Goal: Transaction & Acquisition: Subscribe to service/newsletter

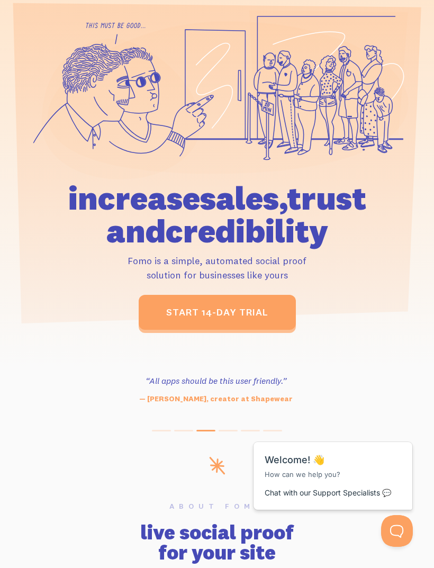
click at [161, 317] on link "start 14-day trial" at bounding box center [217, 312] width 157 height 35
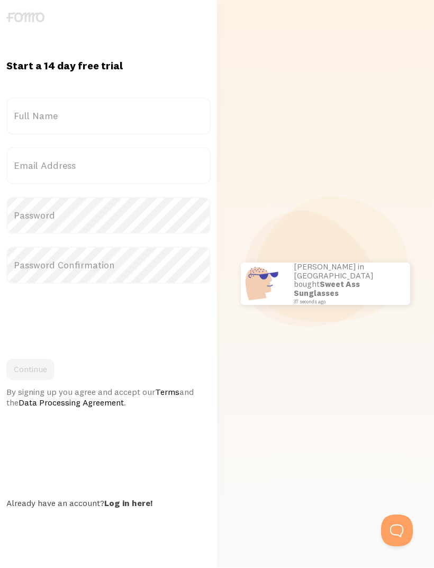
click at [66, 135] on label "Full Name" at bounding box center [108, 116] width 204 height 37
click at [66, 135] on input "Full Name" at bounding box center [108, 116] width 204 height 37
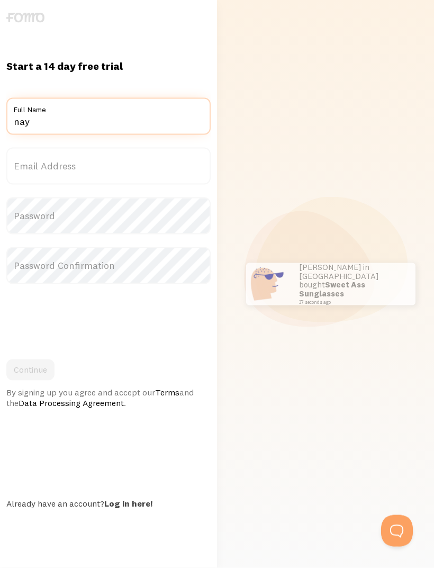
type input "nay"
click at [31, 180] on label "Email Address" at bounding box center [108, 166] width 204 height 37
click at [31, 180] on input "Email Address" at bounding box center [108, 166] width 204 height 37
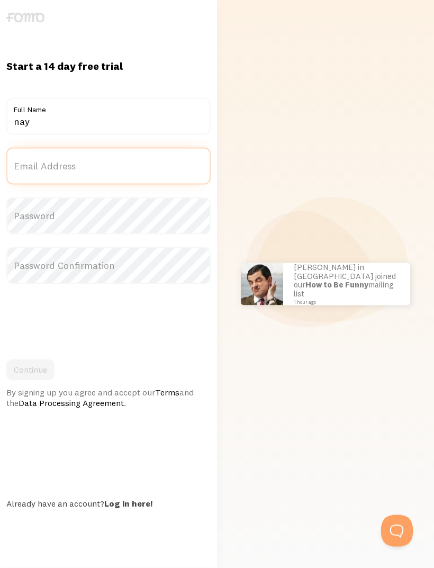
type input "honjanae13@gmail.com"
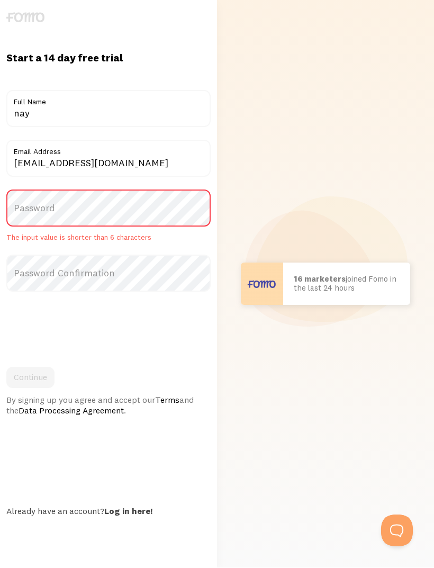
click at [31, 227] on label "Password" at bounding box center [108, 208] width 204 height 37
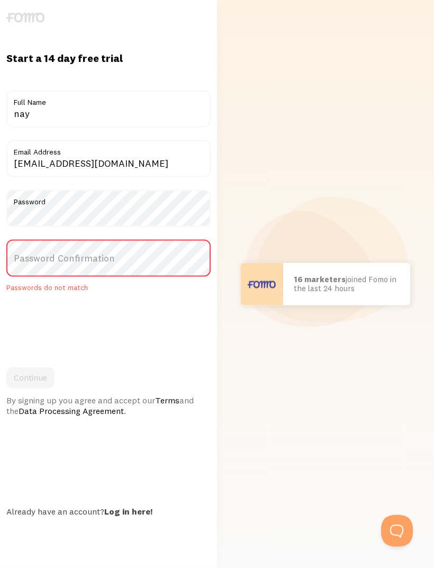
click at [63, 274] on label "Password Confirmation" at bounding box center [108, 258] width 204 height 37
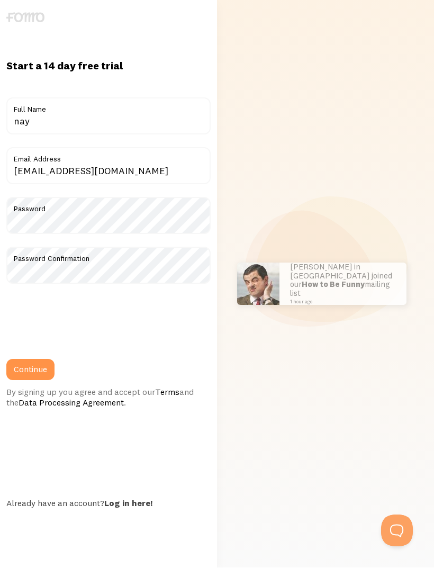
click at [42, 380] on button "Continue" at bounding box center [30, 369] width 48 height 21
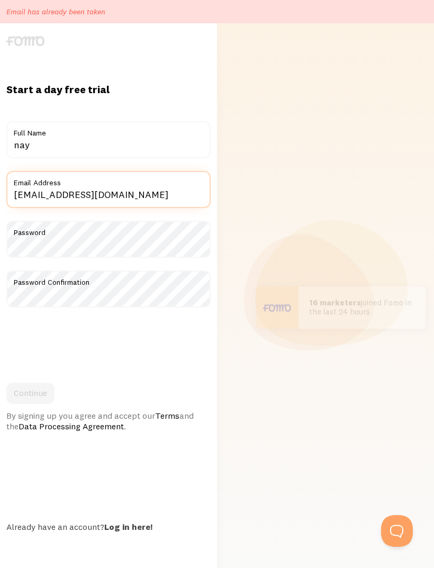
click at [107, 208] on input "honjanae13@gmail.com" at bounding box center [108, 189] width 204 height 37
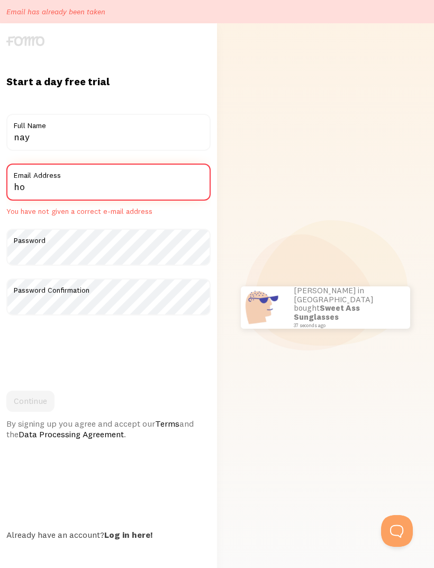
type input "h"
type input "theminkpalace0@gmail.com"
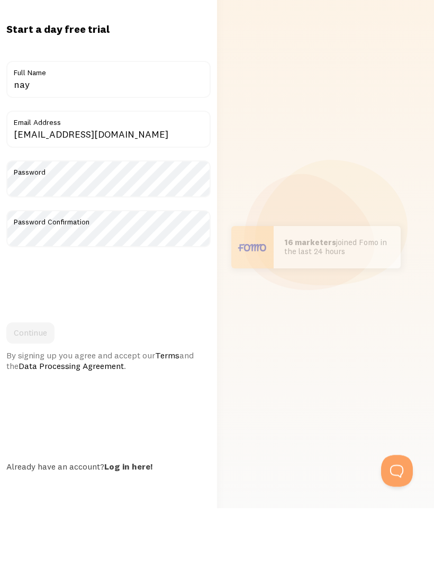
click at [51, 335] on form "Title nay Full Name theminkpalace0@gmail.com Email Address Password Password Co…" at bounding box center [108, 276] width 204 height 310
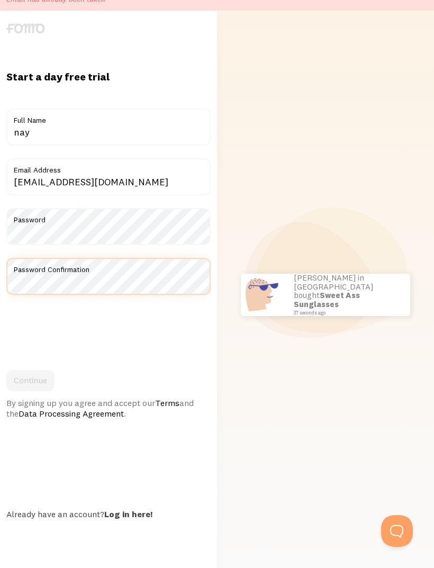
scroll to position [12, 0]
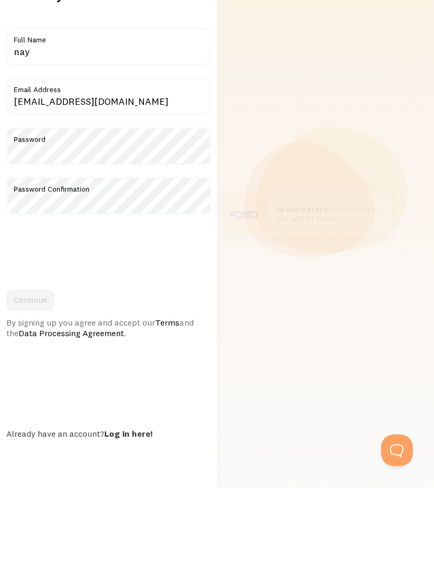
click at [56, 370] on div "Continue By signing up you agree and accept our Terms and the Data Processing A…" at bounding box center [108, 394] width 204 height 49
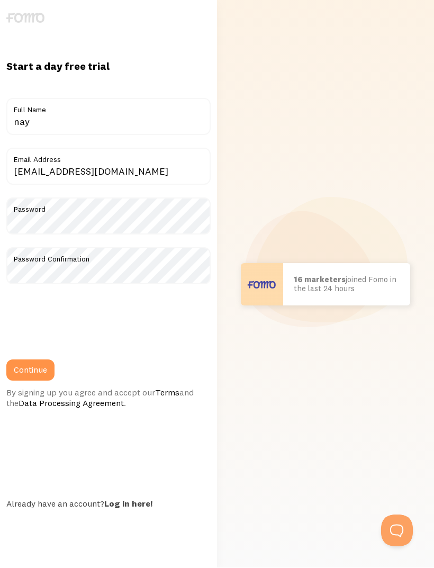
click at [26, 381] on button "Continue" at bounding box center [30, 370] width 48 height 21
